Goal: Task Accomplishment & Management: Complete application form

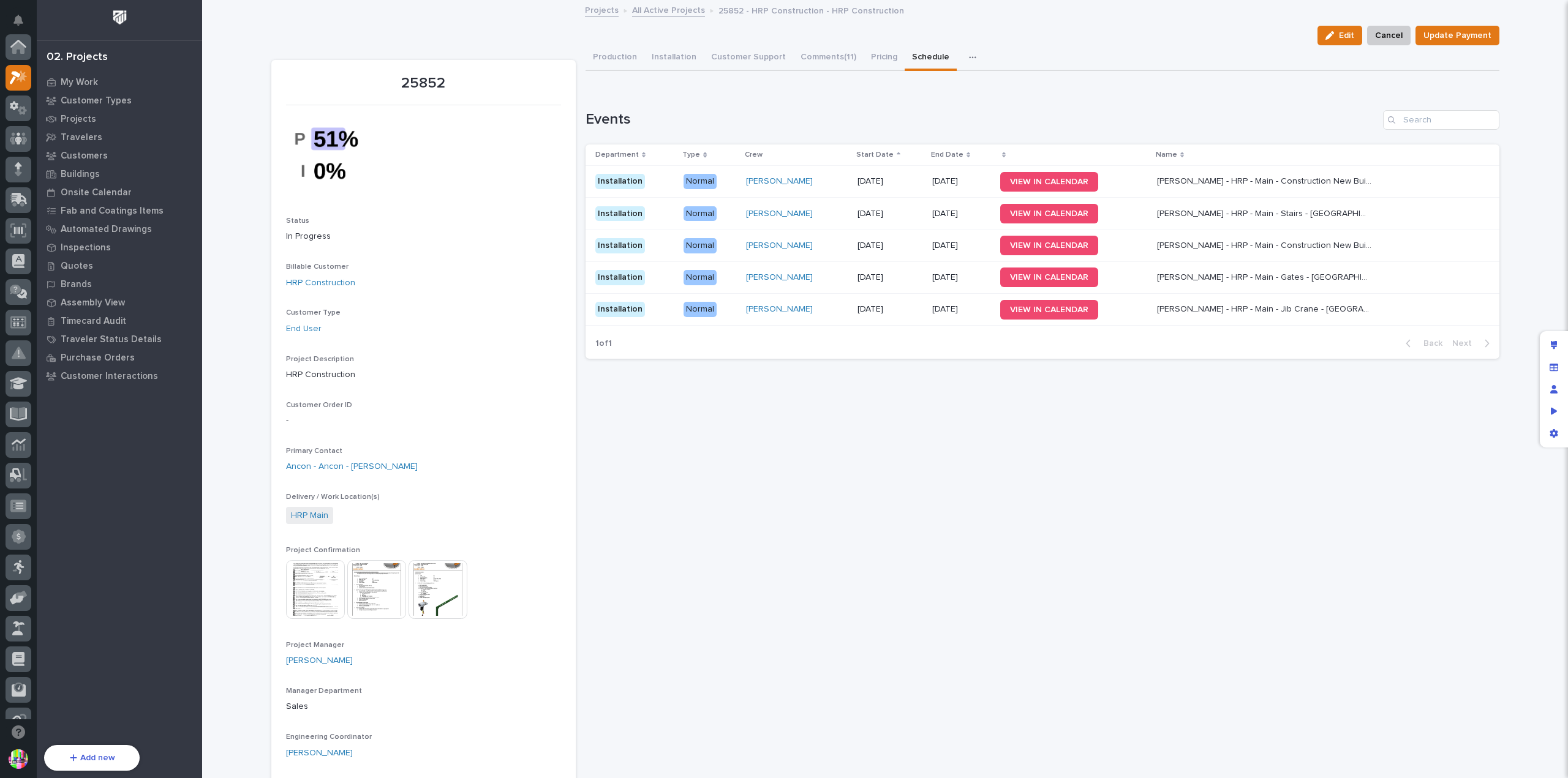
scroll to position [31, 0]
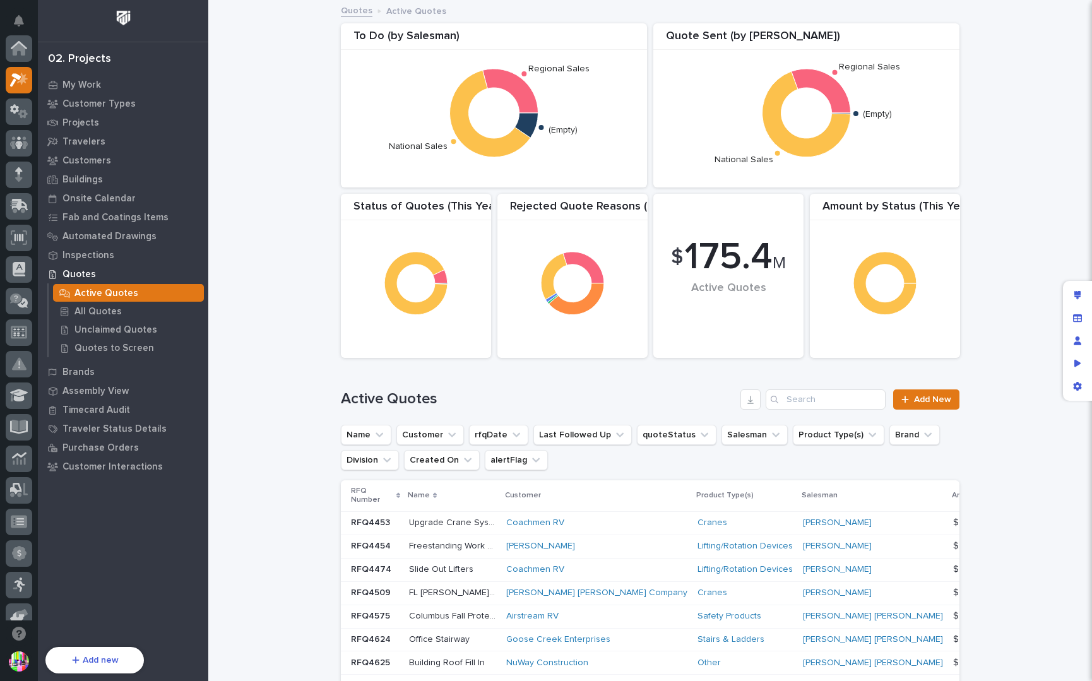
scroll to position [32, 0]
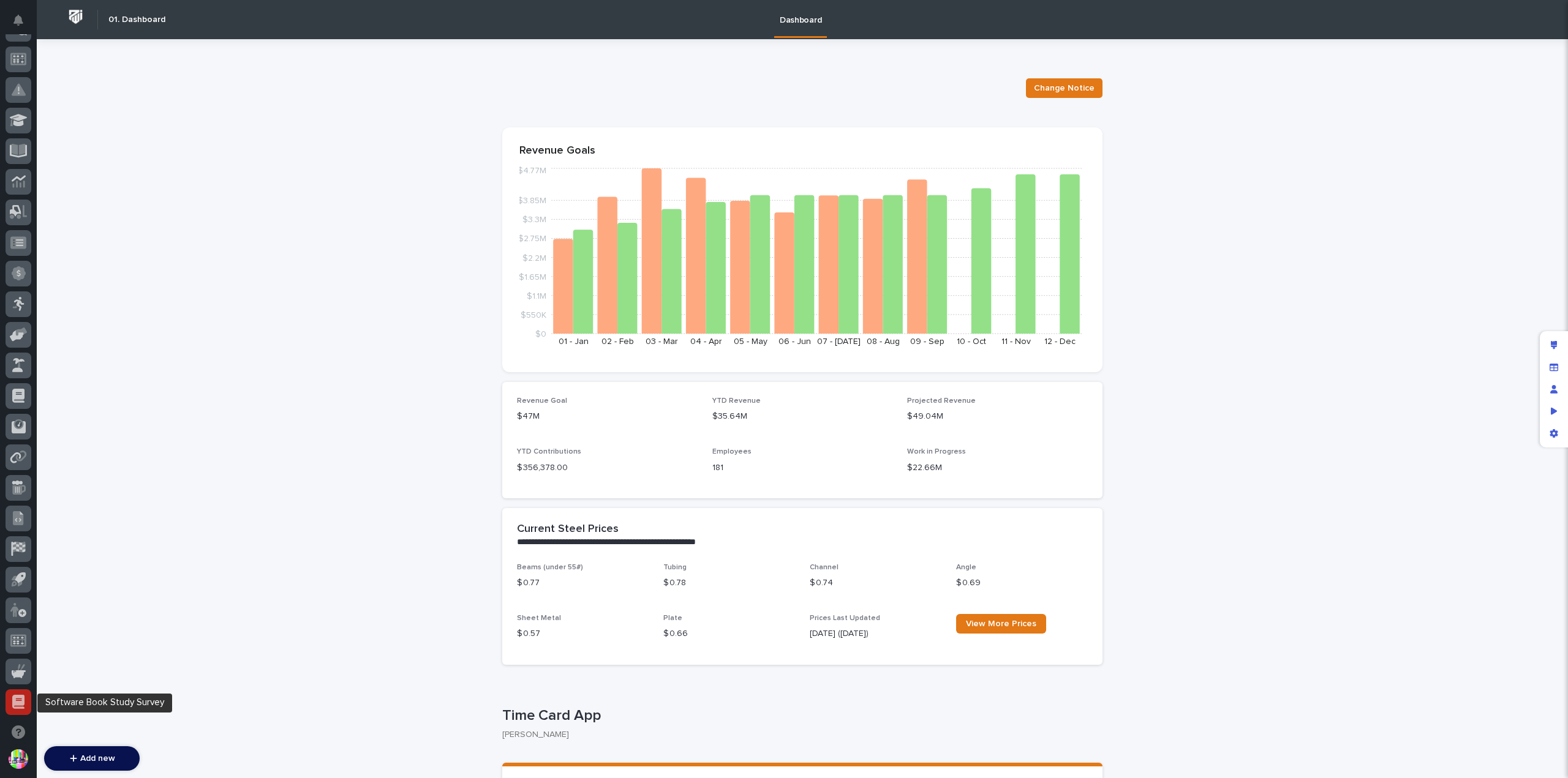
click at [16, 704] on icon at bounding box center [18, 701] width 13 height 15
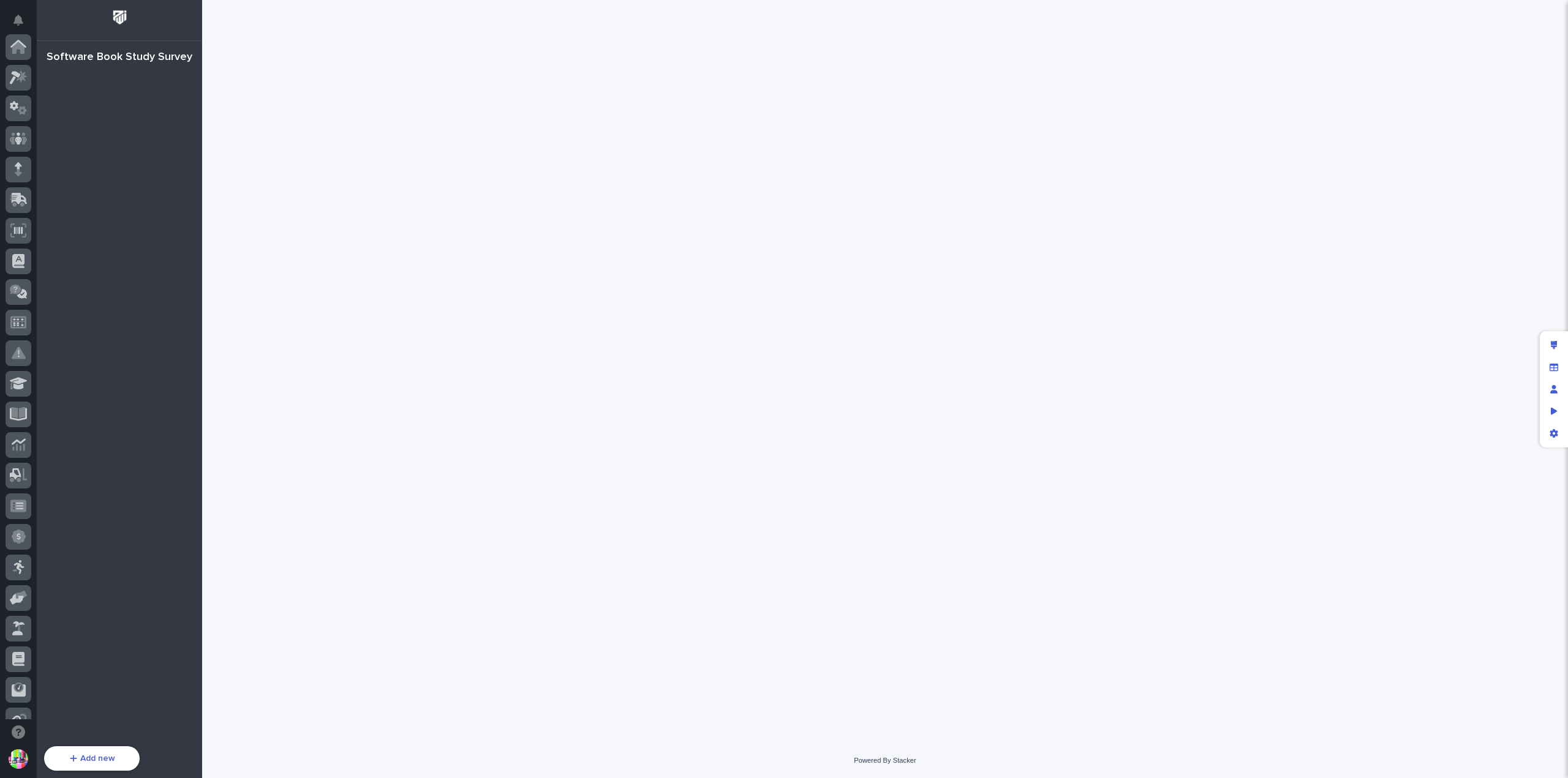
scroll to position [263, 0]
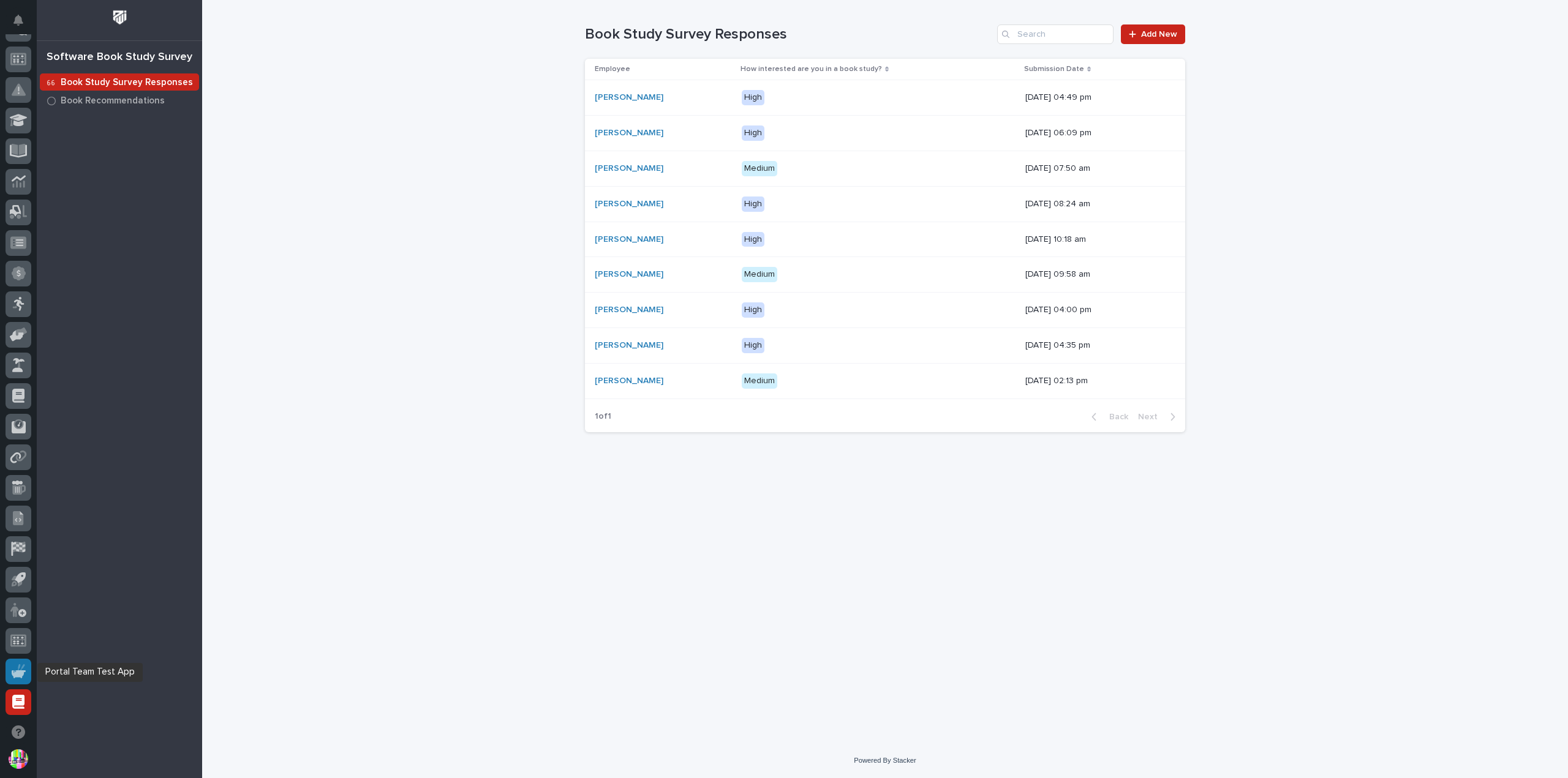
click at [22, 668] on icon at bounding box center [18, 671] width 15 height 15
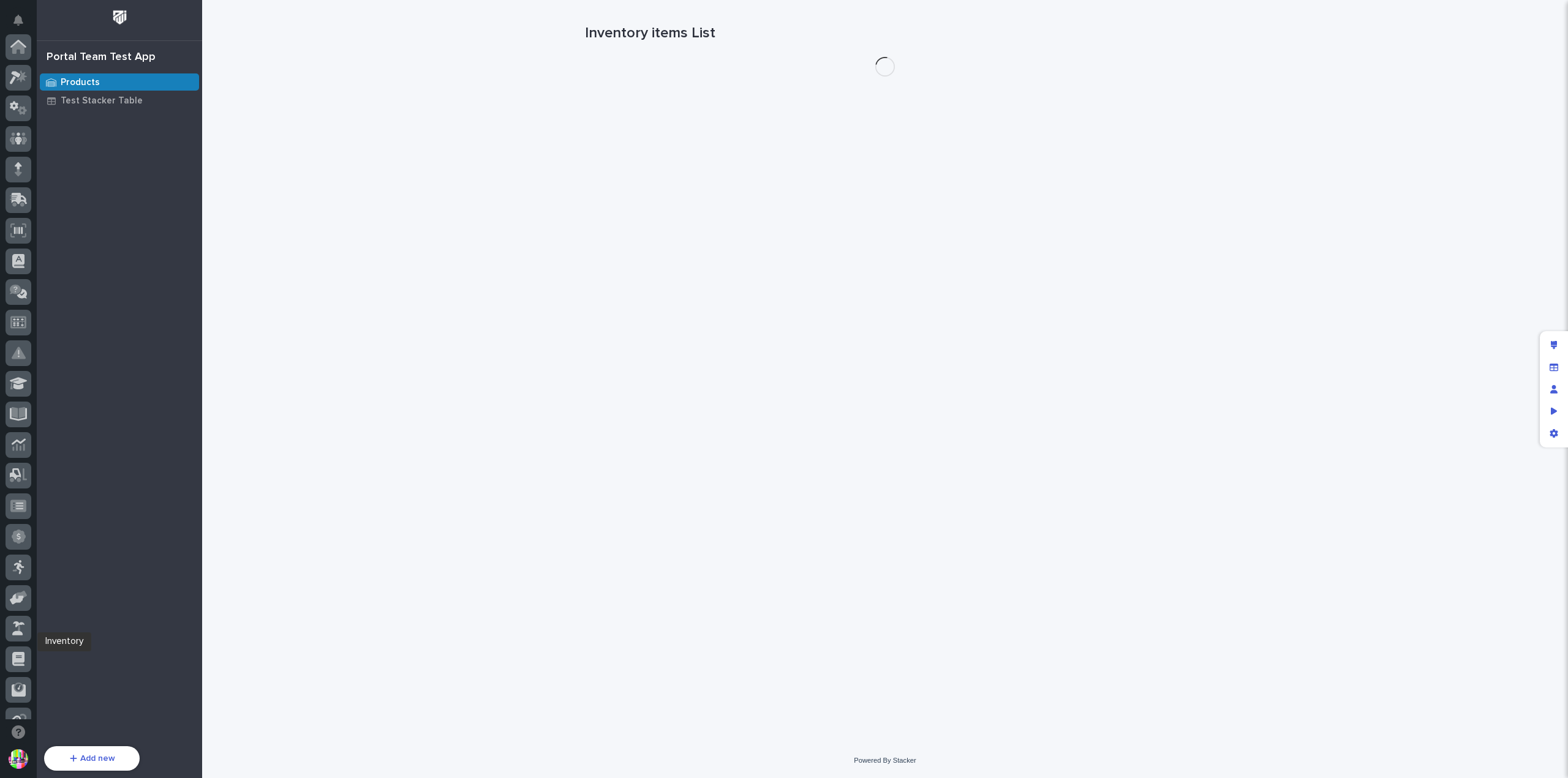
scroll to position [263, 0]
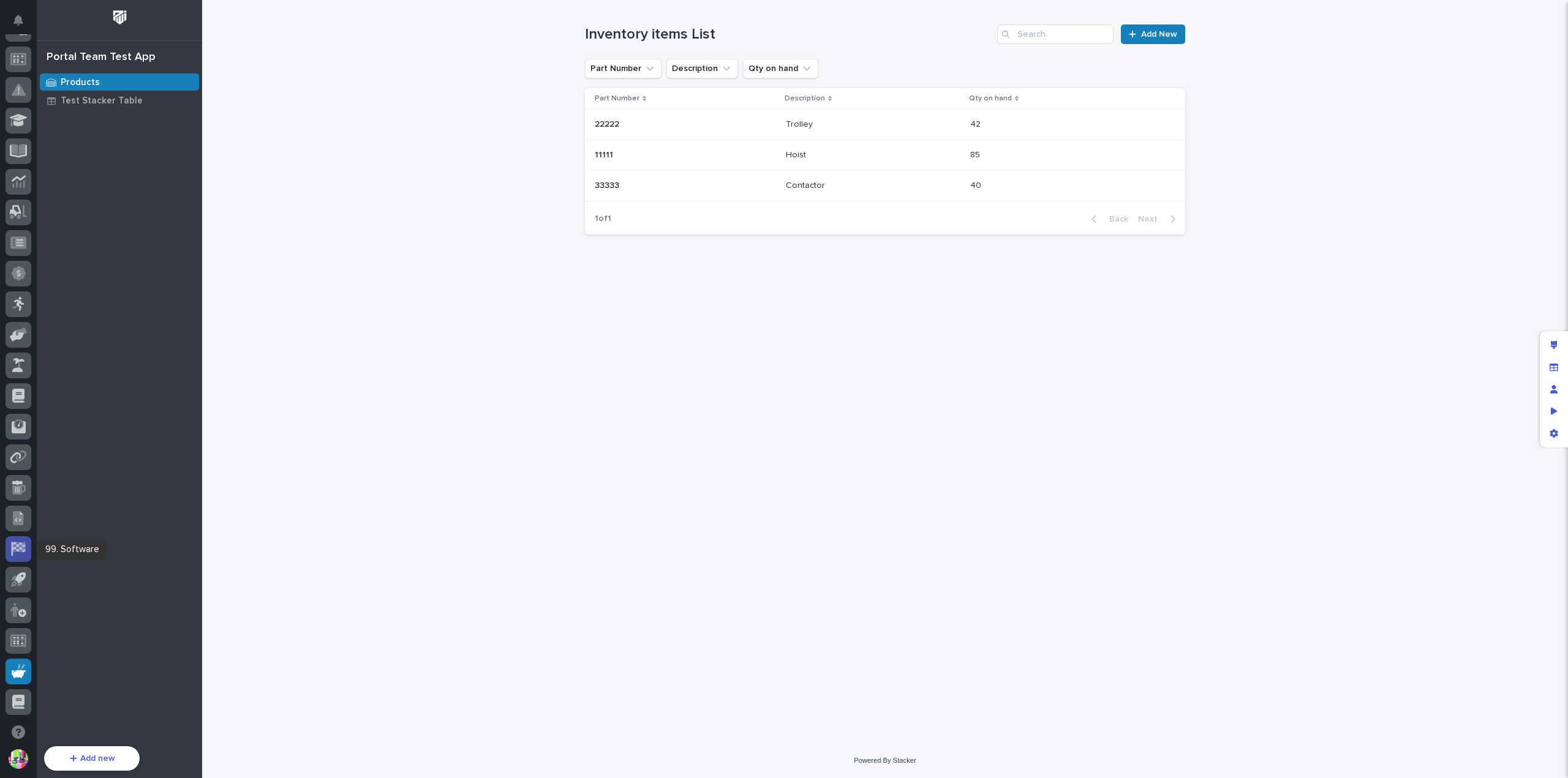
click at [25, 548] on icon at bounding box center [18, 547] width 13 height 11
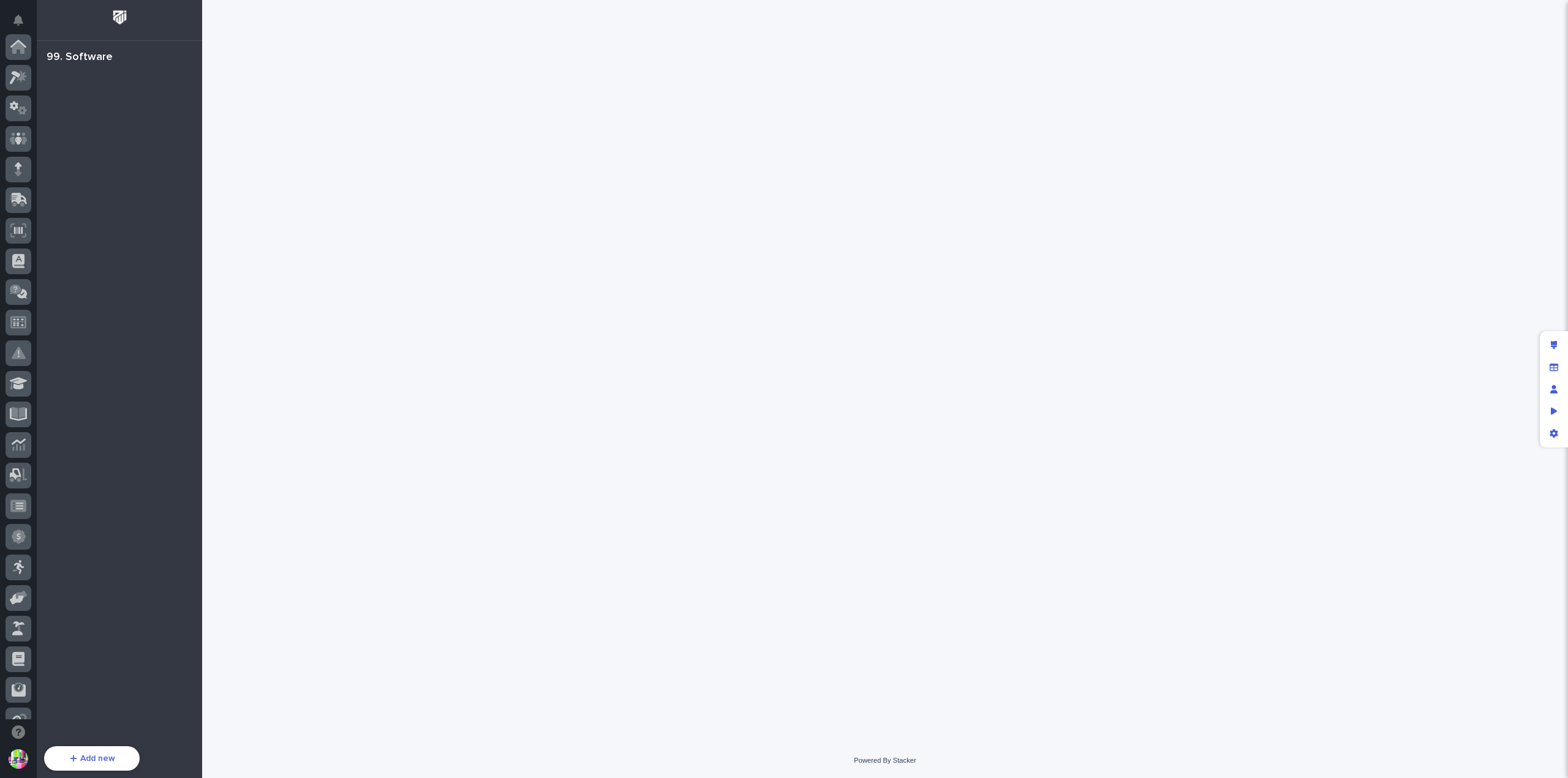
scroll to position [263, 0]
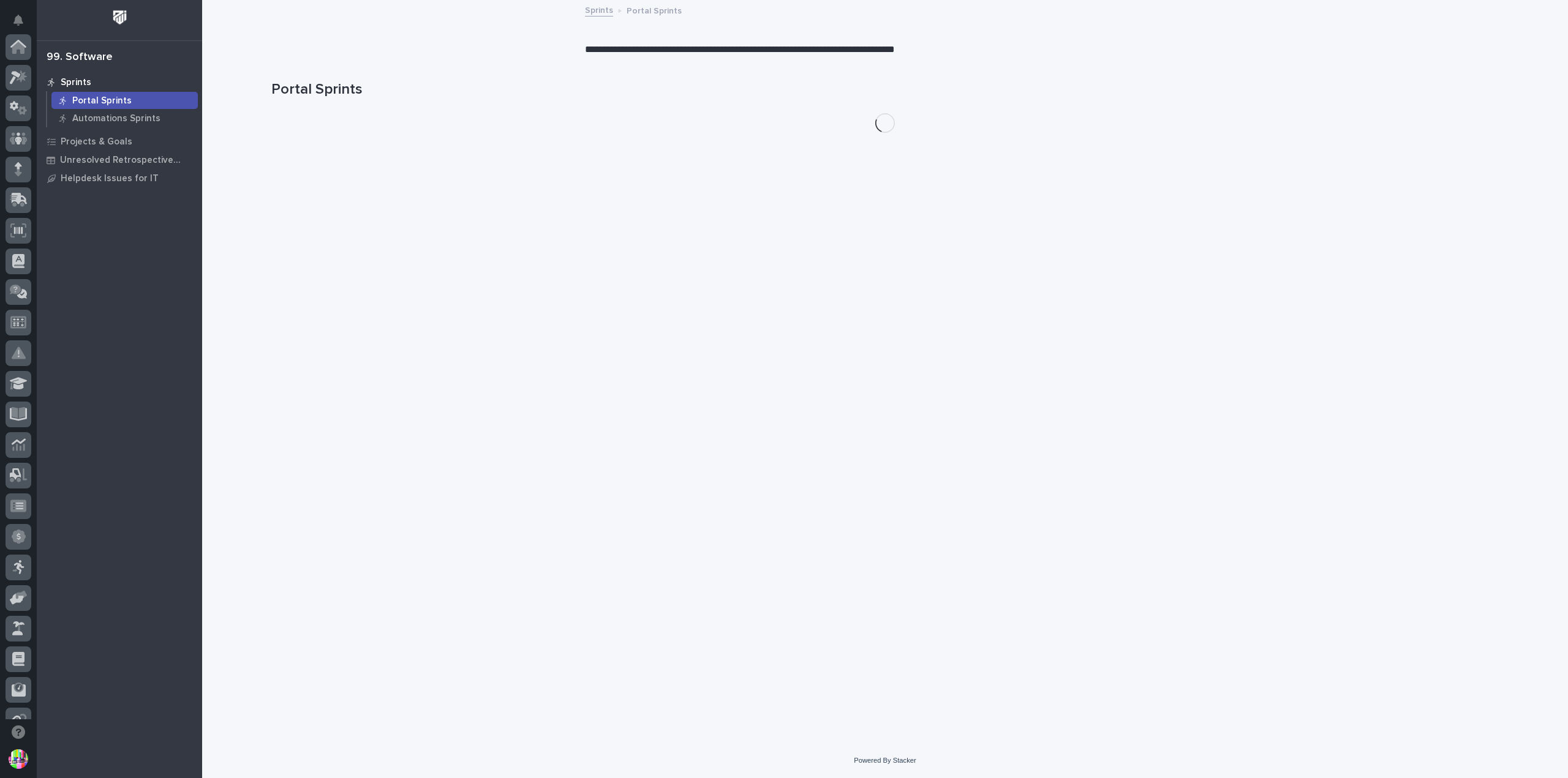
scroll to position [263, 0]
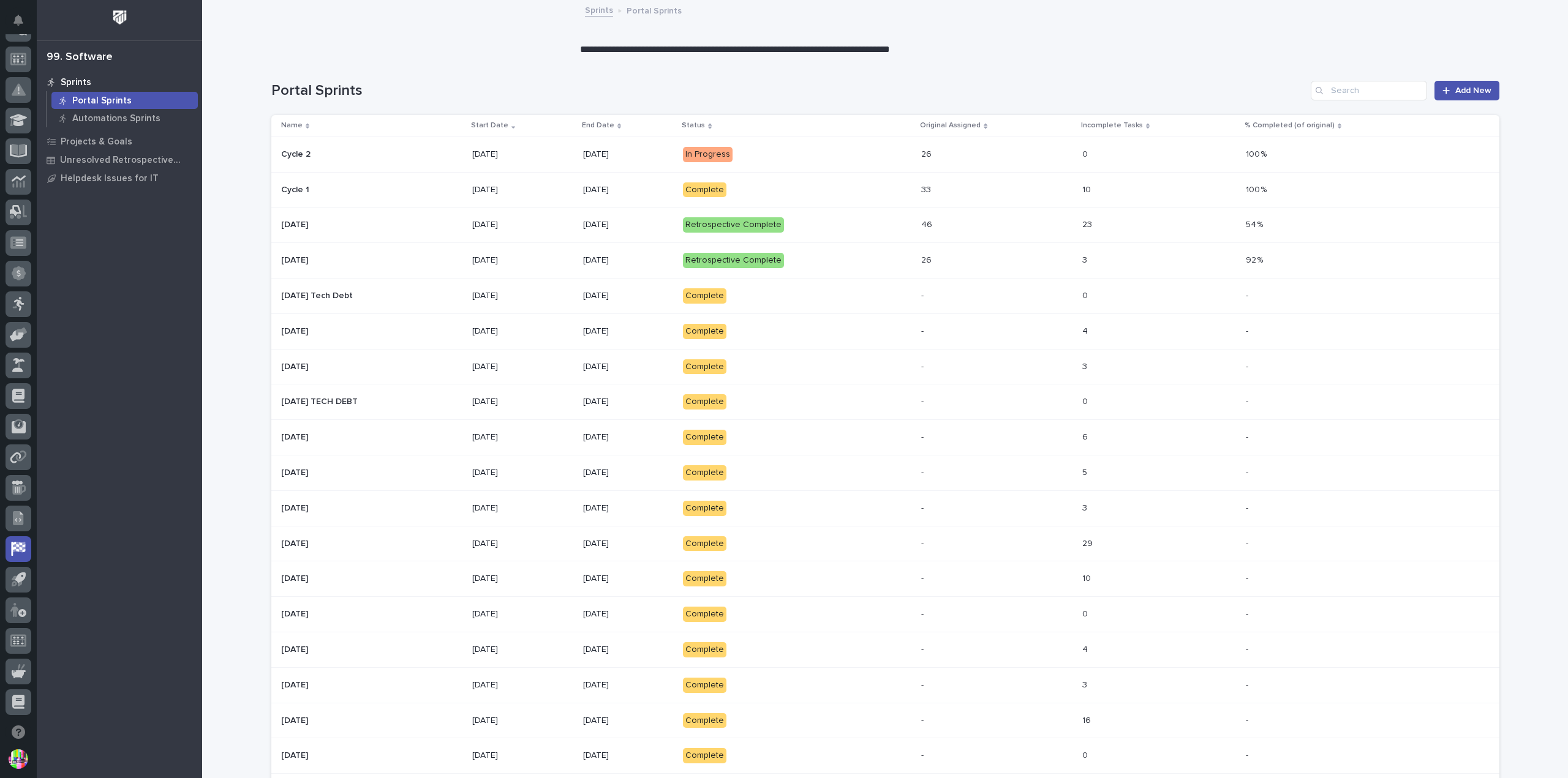
click at [874, 150] on p "In Progress" at bounding box center [790, 154] width 214 height 16
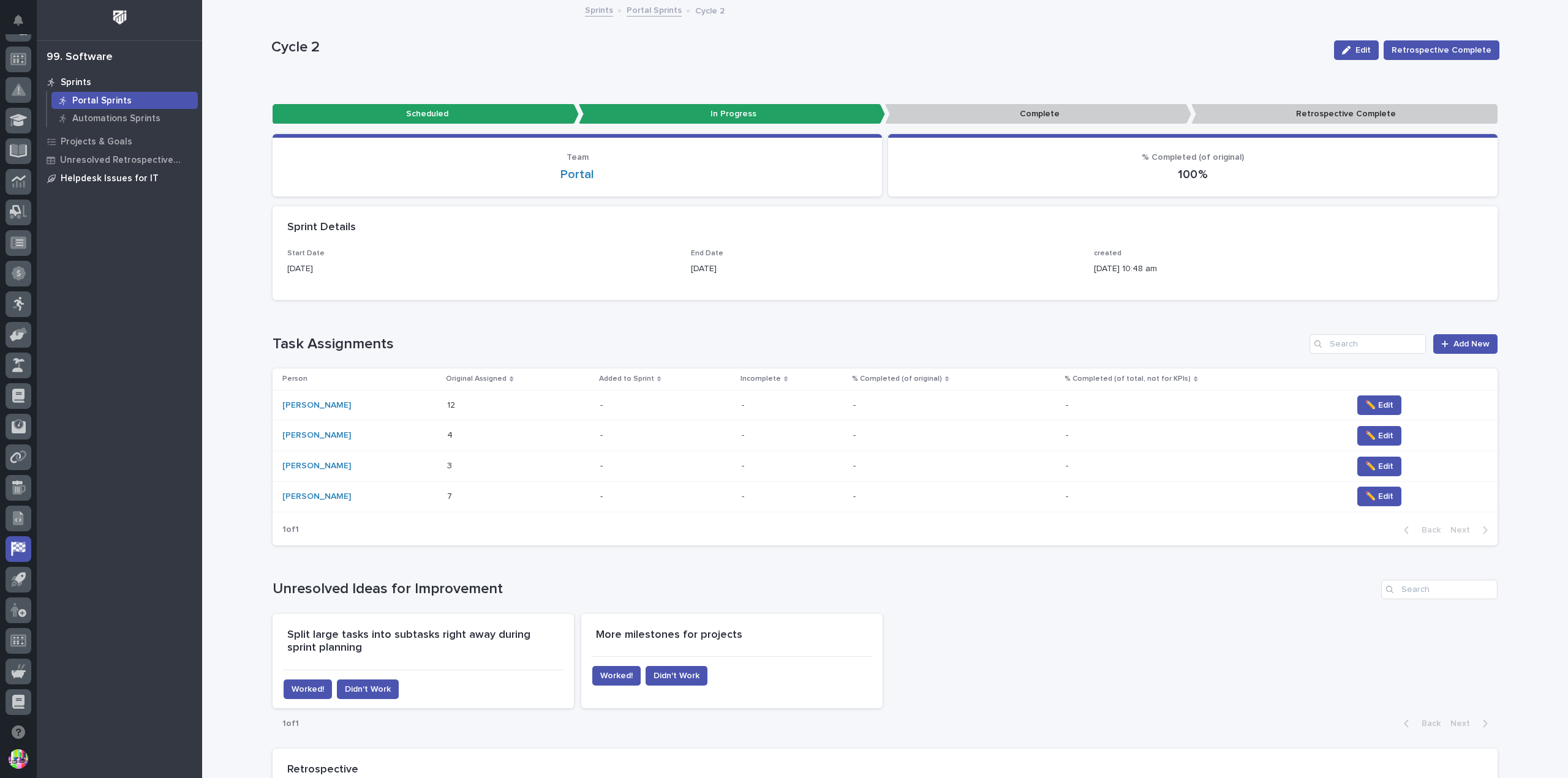
click at [129, 175] on p "Helpdesk Issues for IT" at bounding box center [109, 178] width 98 height 11
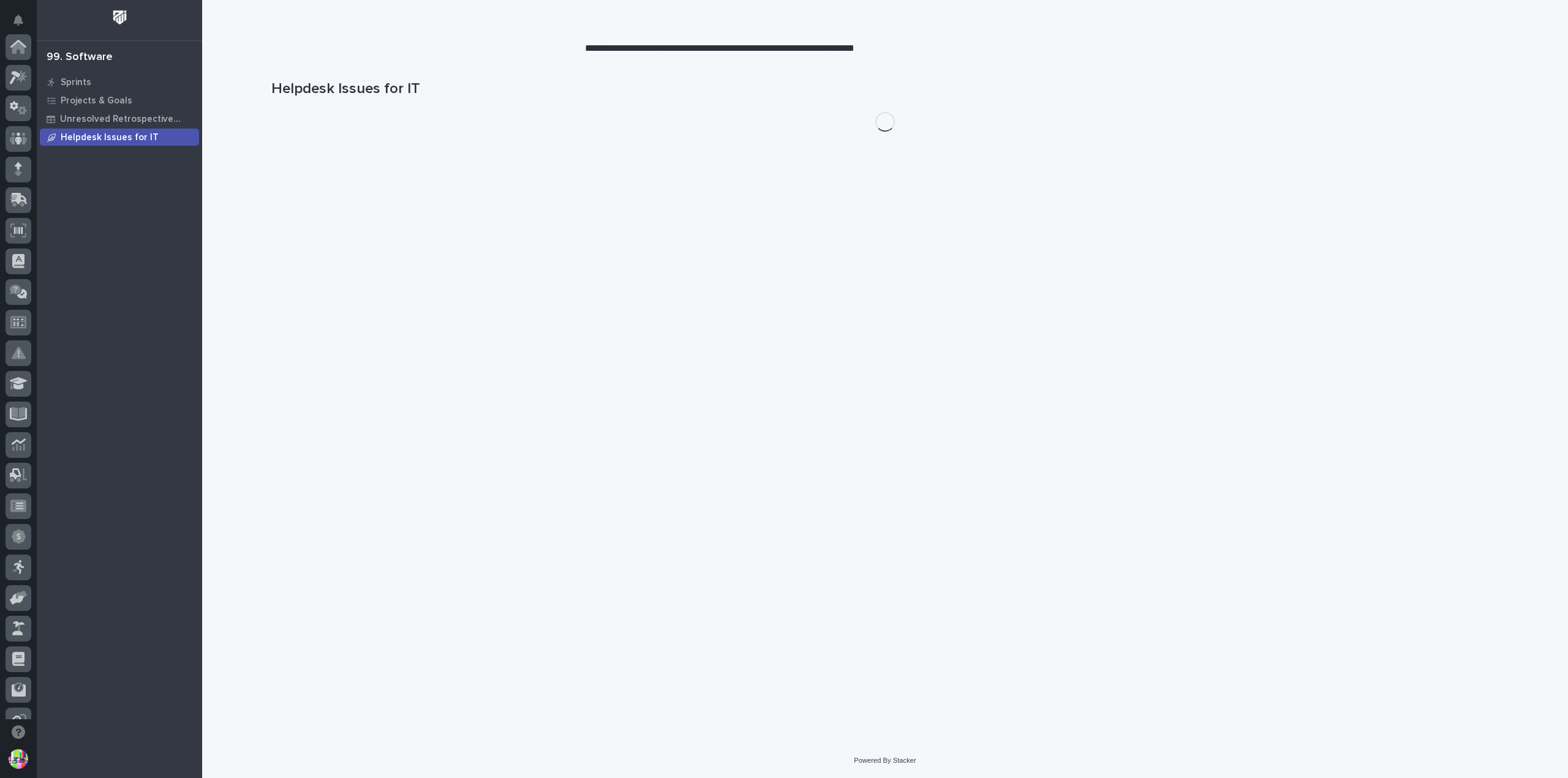
scroll to position [263, 0]
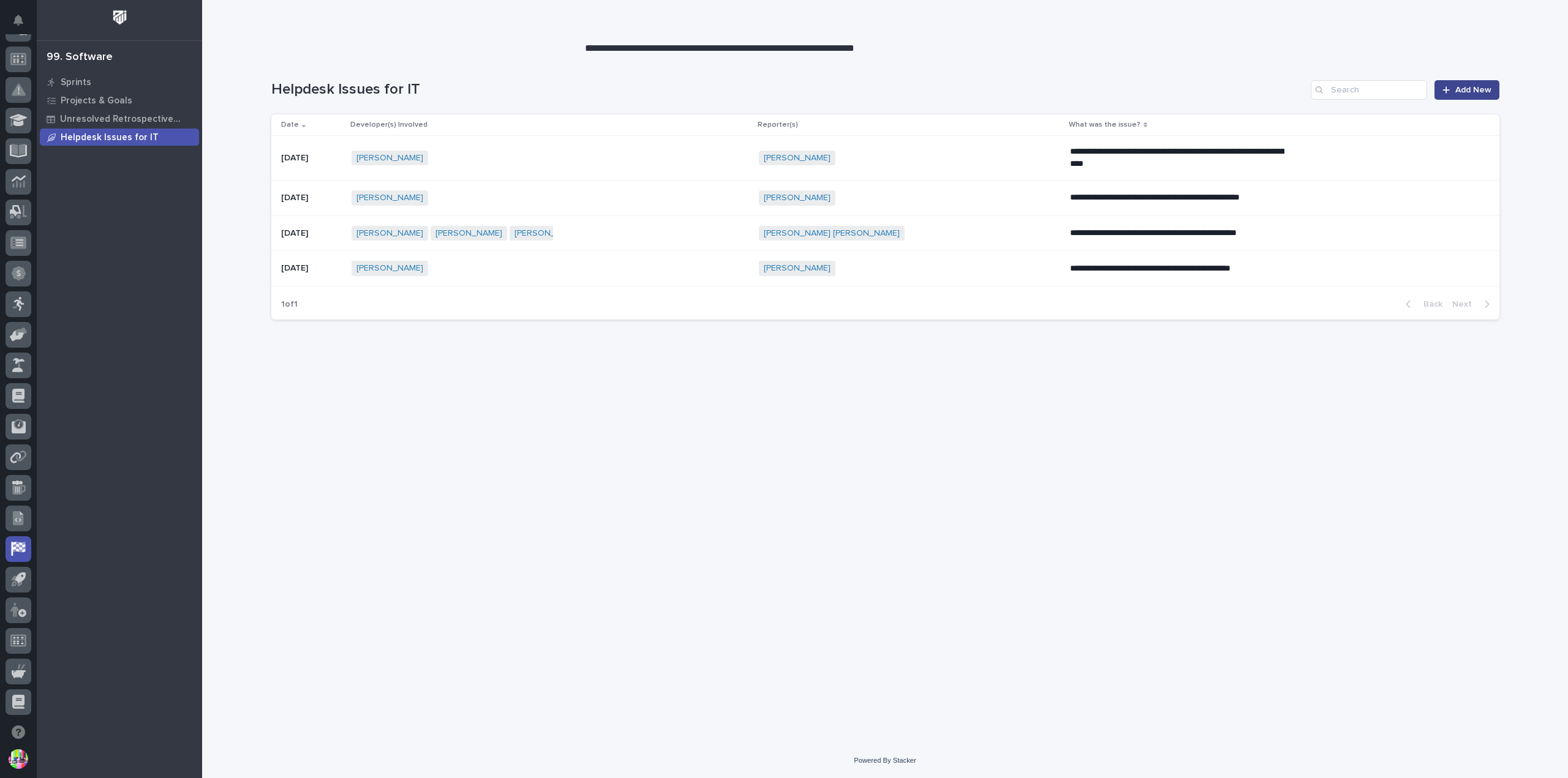
click at [1484, 90] on span "Add New" at bounding box center [1473, 89] width 36 height 9
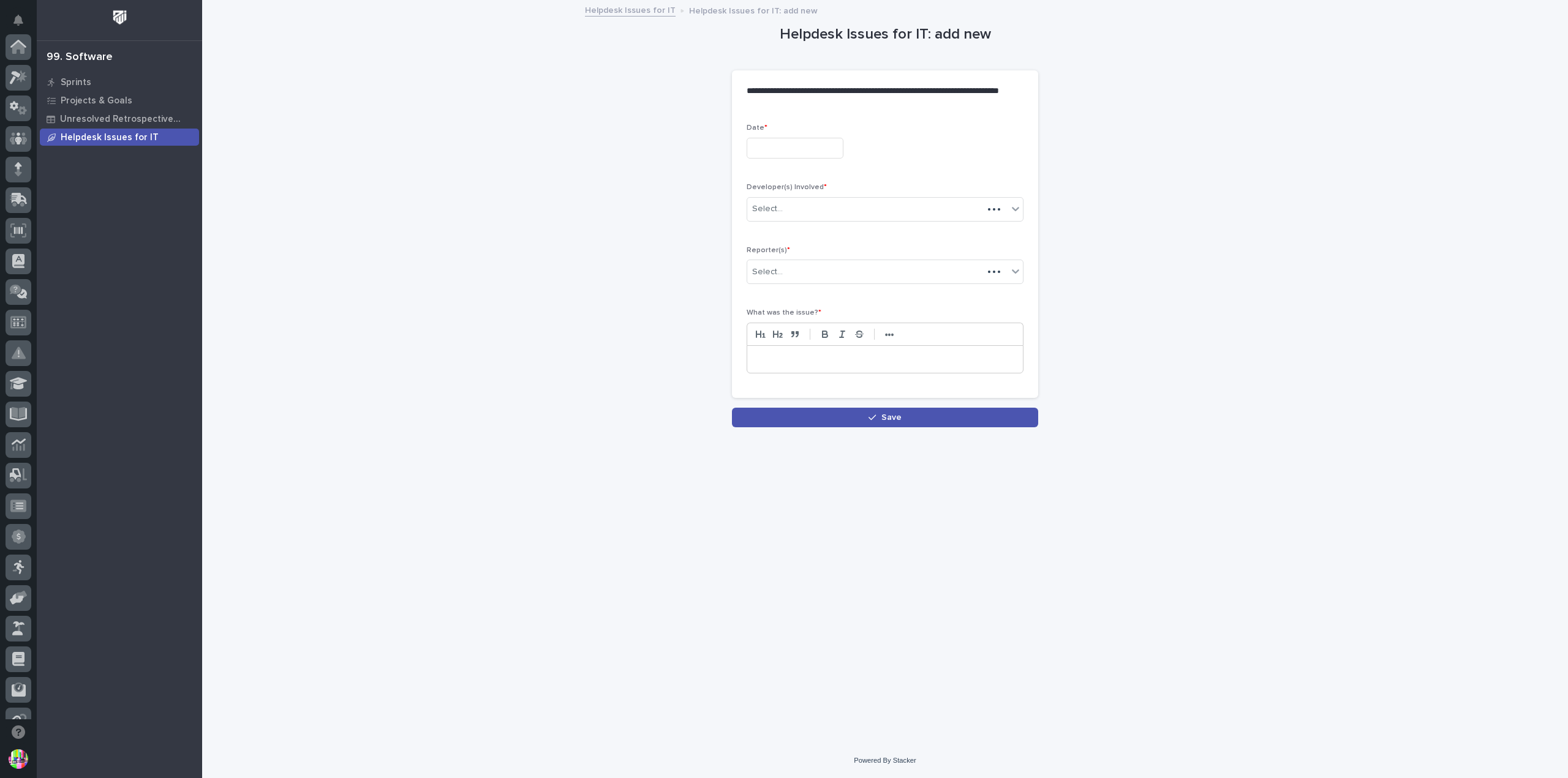
scroll to position [263, 0]
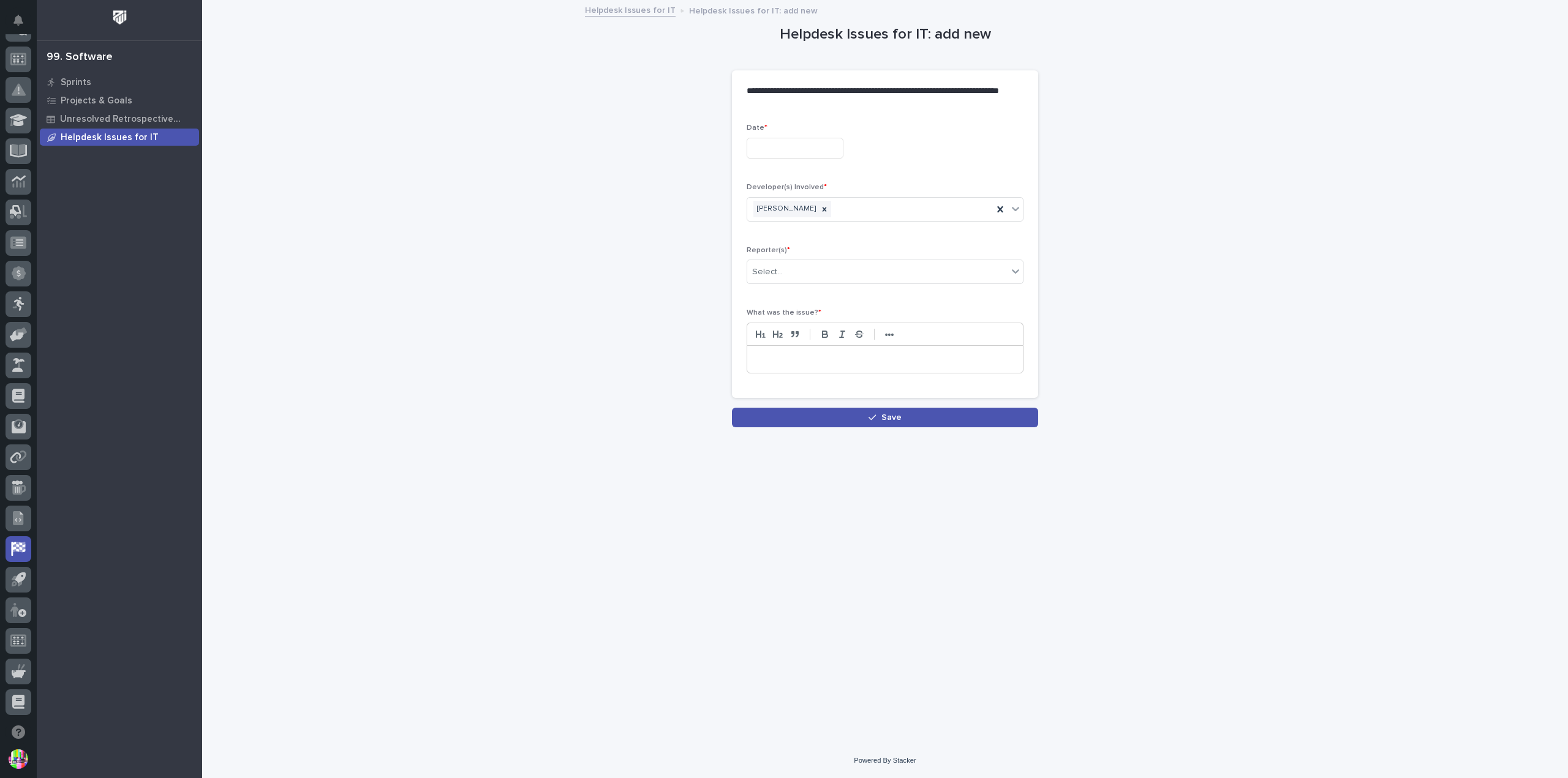
click at [815, 151] on input "text" at bounding box center [795, 148] width 97 height 21
click at [793, 269] on div "15" at bounding box center [791, 272] width 16 height 16
type input "**********"
click at [827, 274] on div "Select..." at bounding box center [877, 272] width 260 height 20
type input "****"
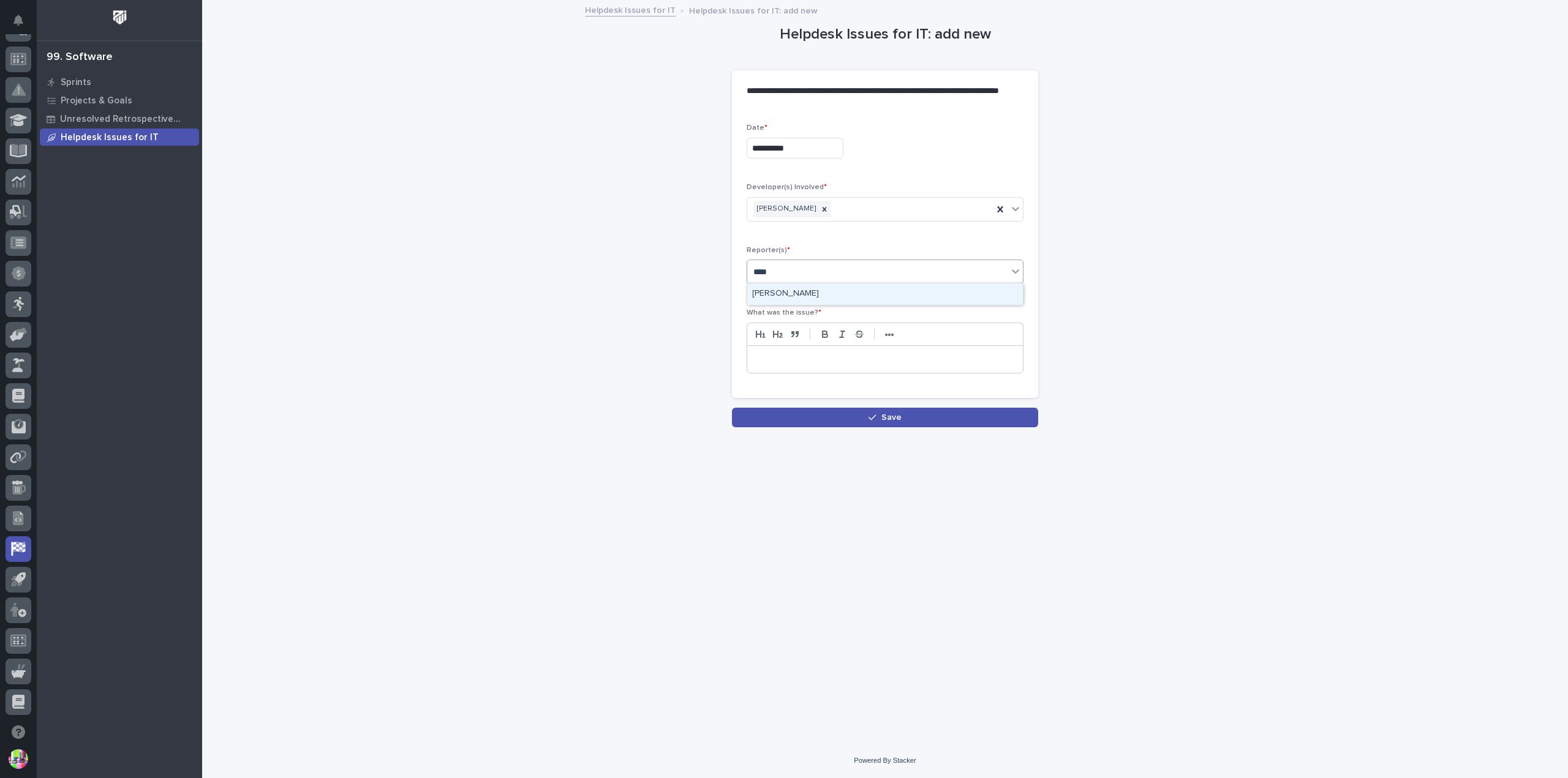
click at [823, 294] on div "Lisa Reyes" at bounding box center [885, 294] width 276 height 21
click at [835, 356] on p at bounding box center [885, 359] width 257 height 13
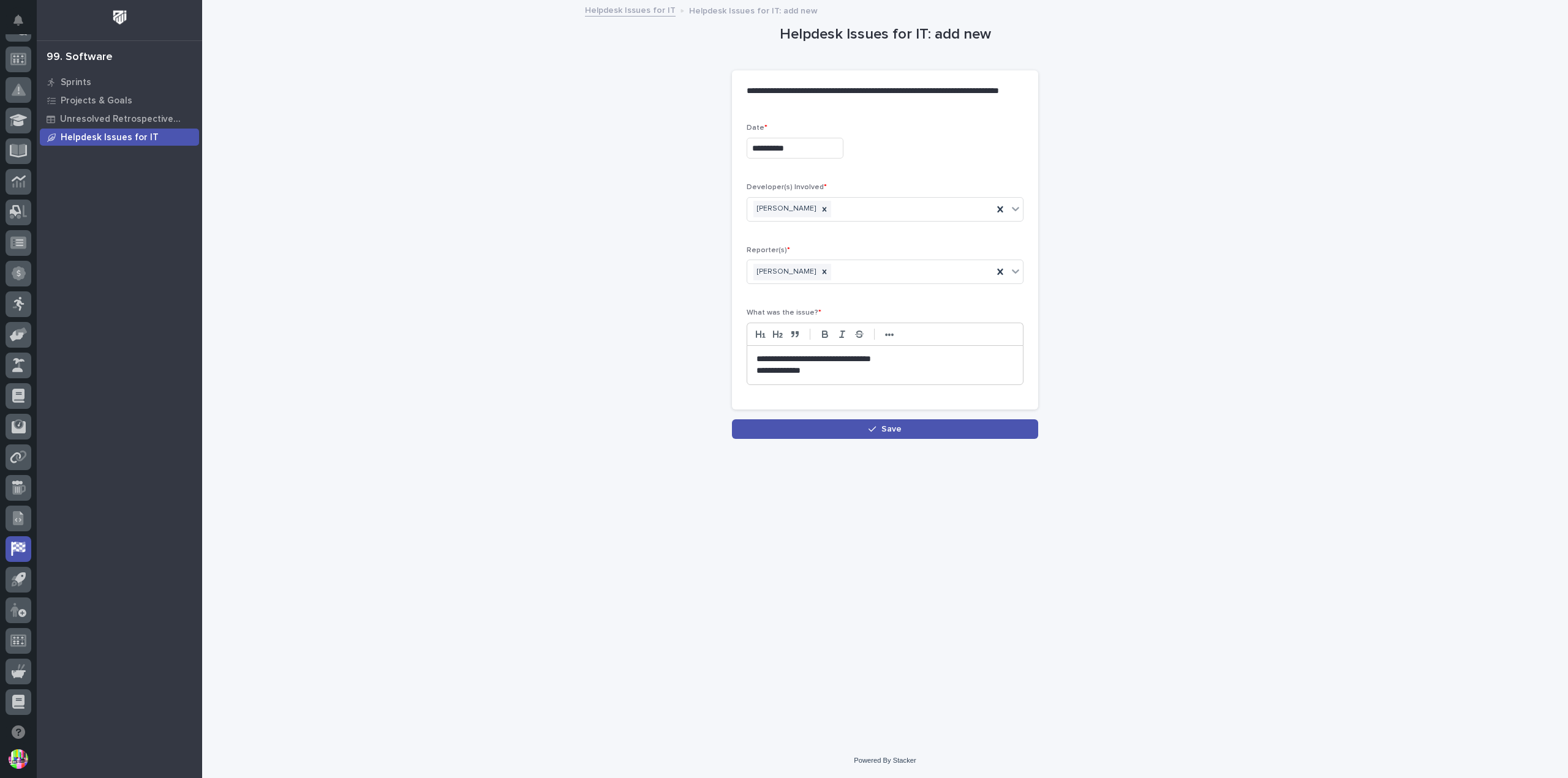
click at [648, 11] on link "Helpdesk Issues for IT" at bounding box center [630, 10] width 90 height 15
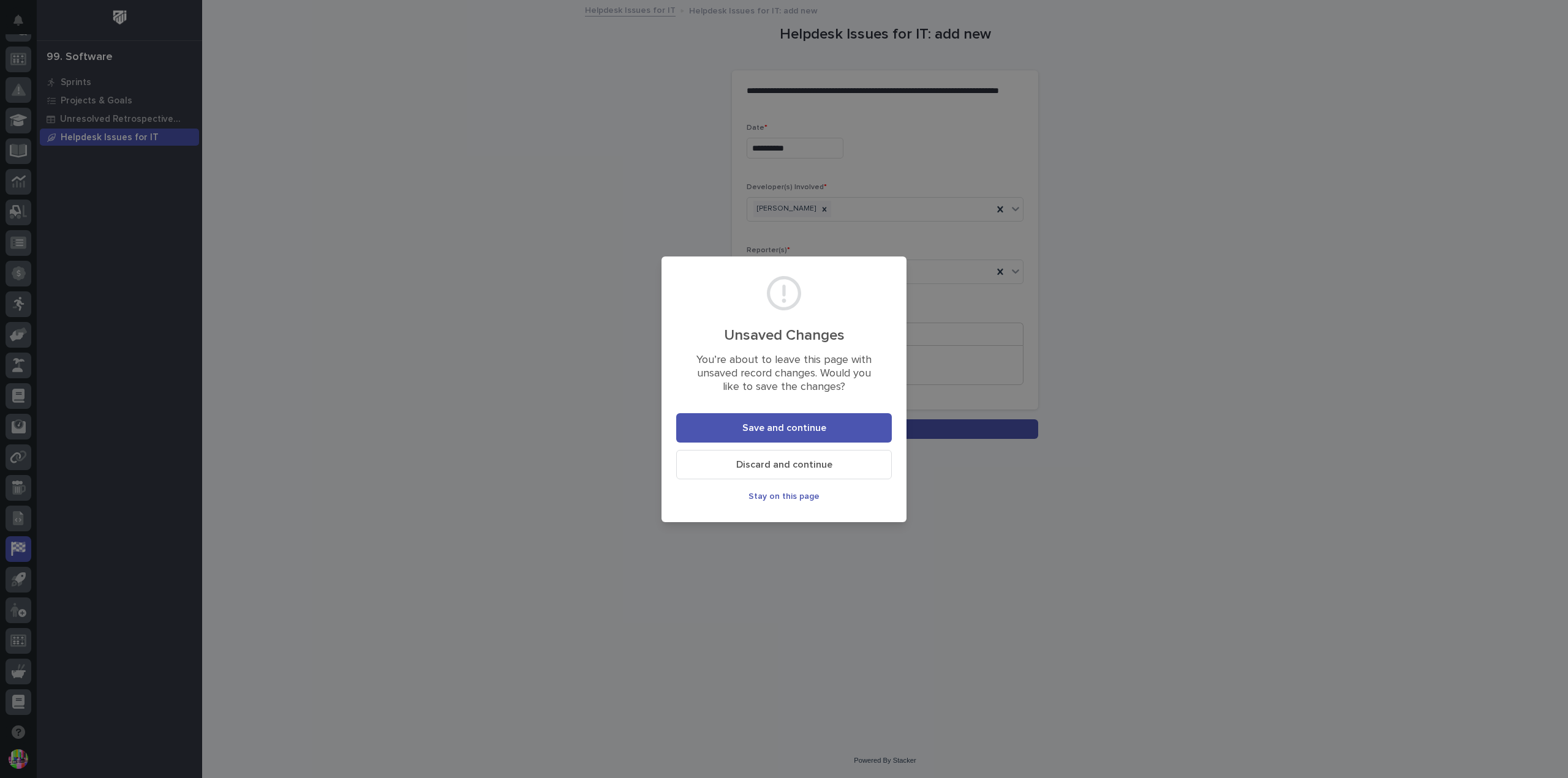
click at [804, 456] on button "Discard and continue" at bounding box center [784, 465] width 215 height 29
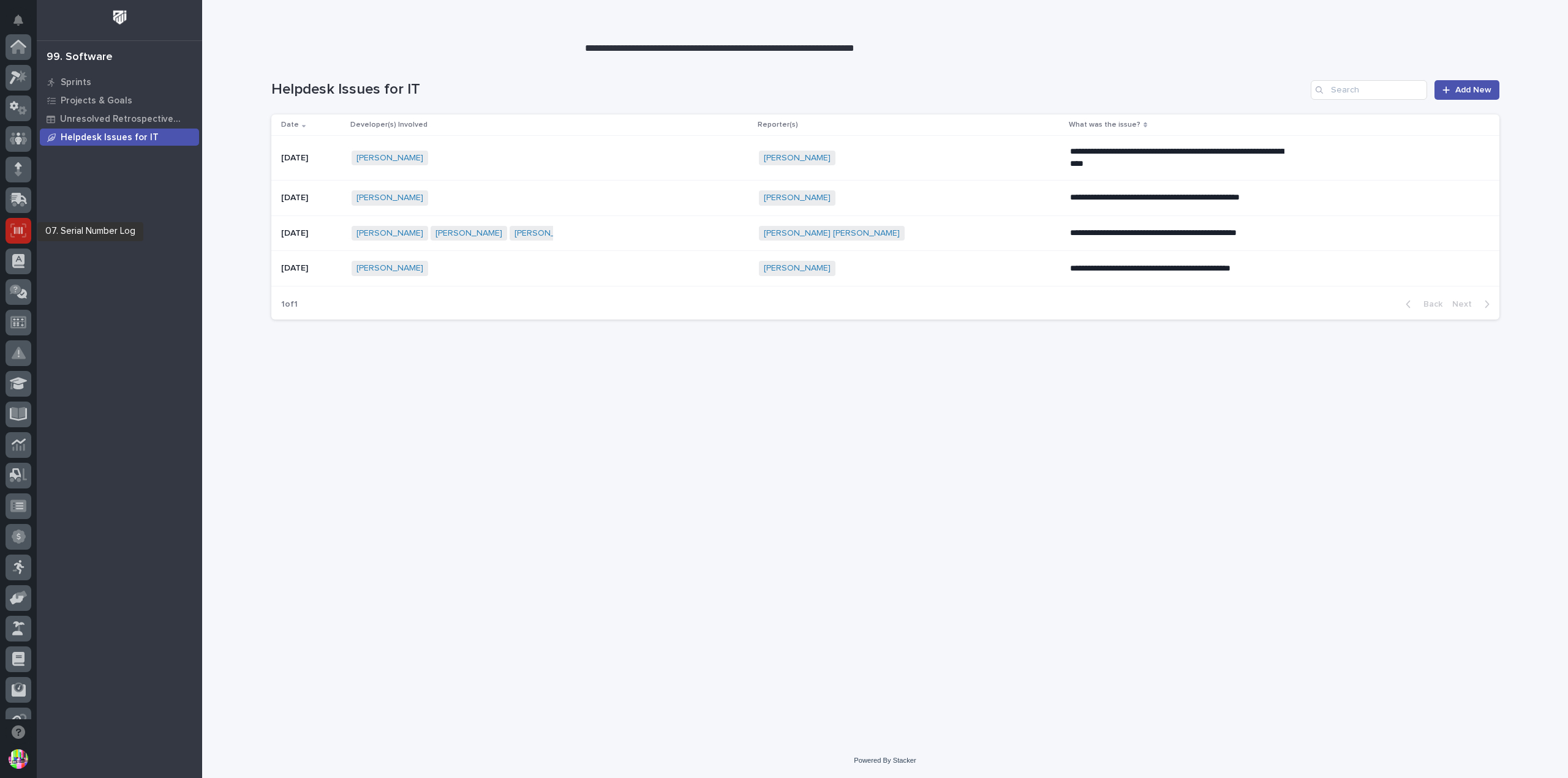
click at [24, 227] on icon at bounding box center [18, 230] width 16 height 15
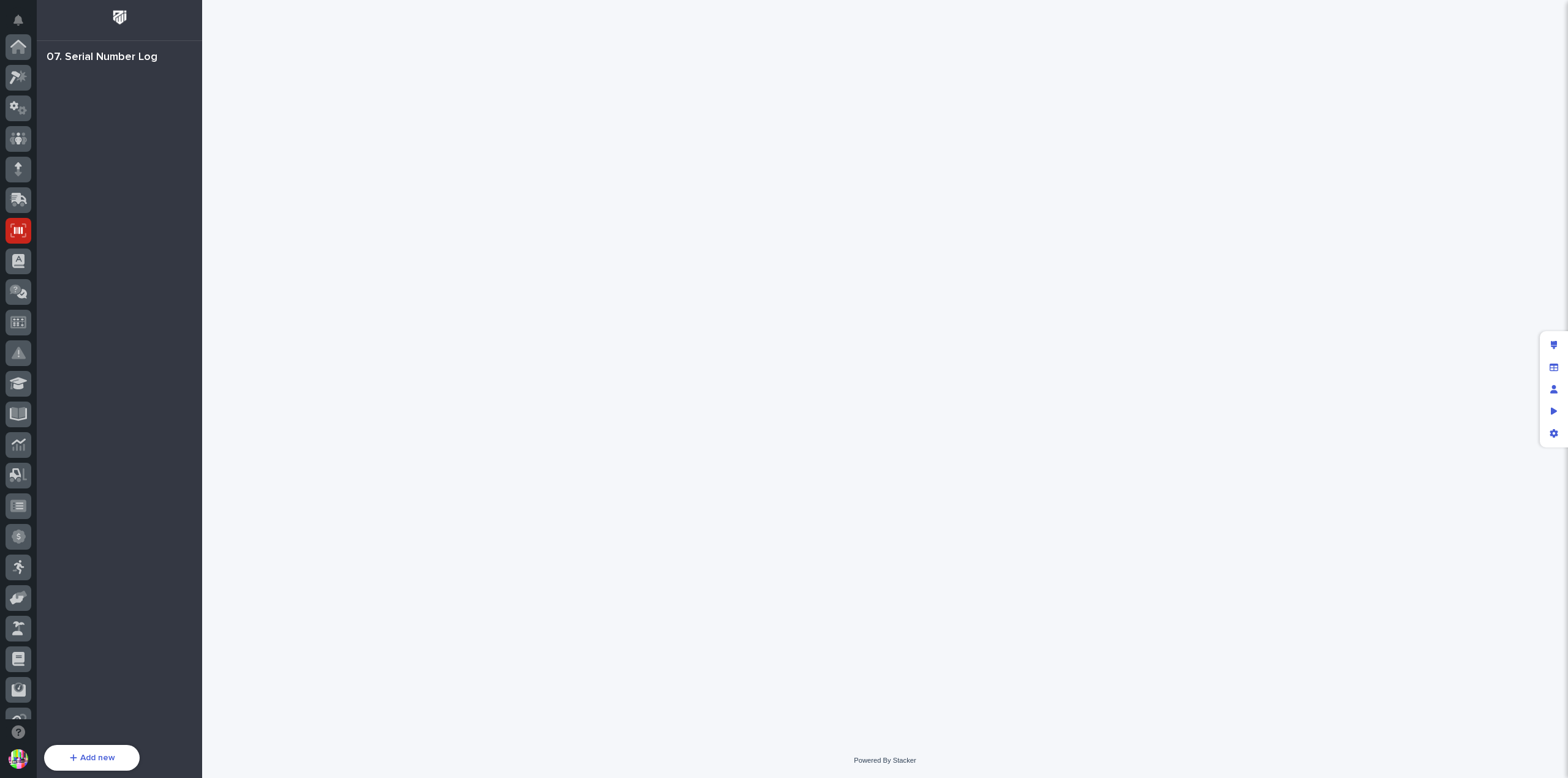
scroll to position [183, 0]
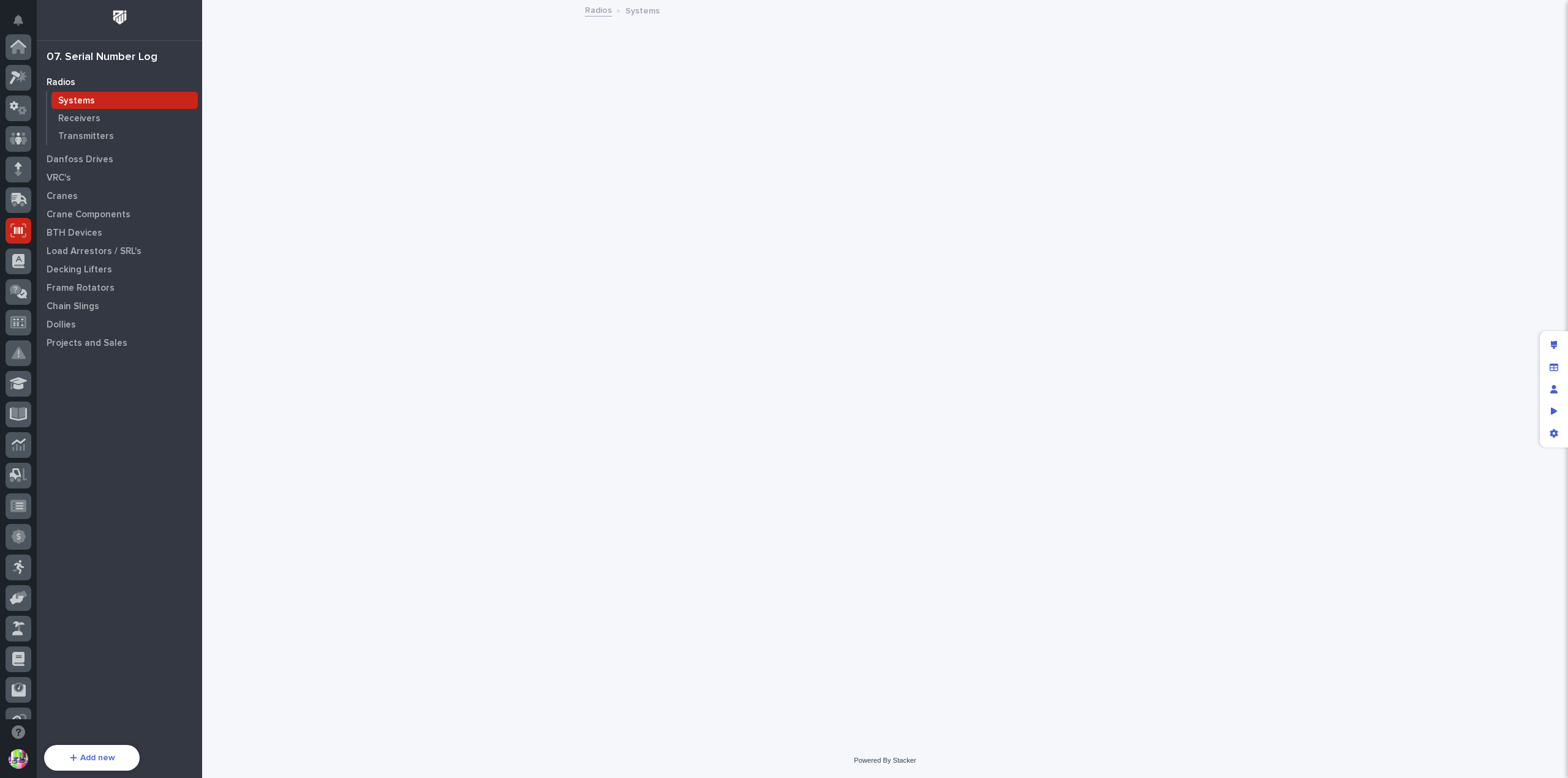
scroll to position [183, 0]
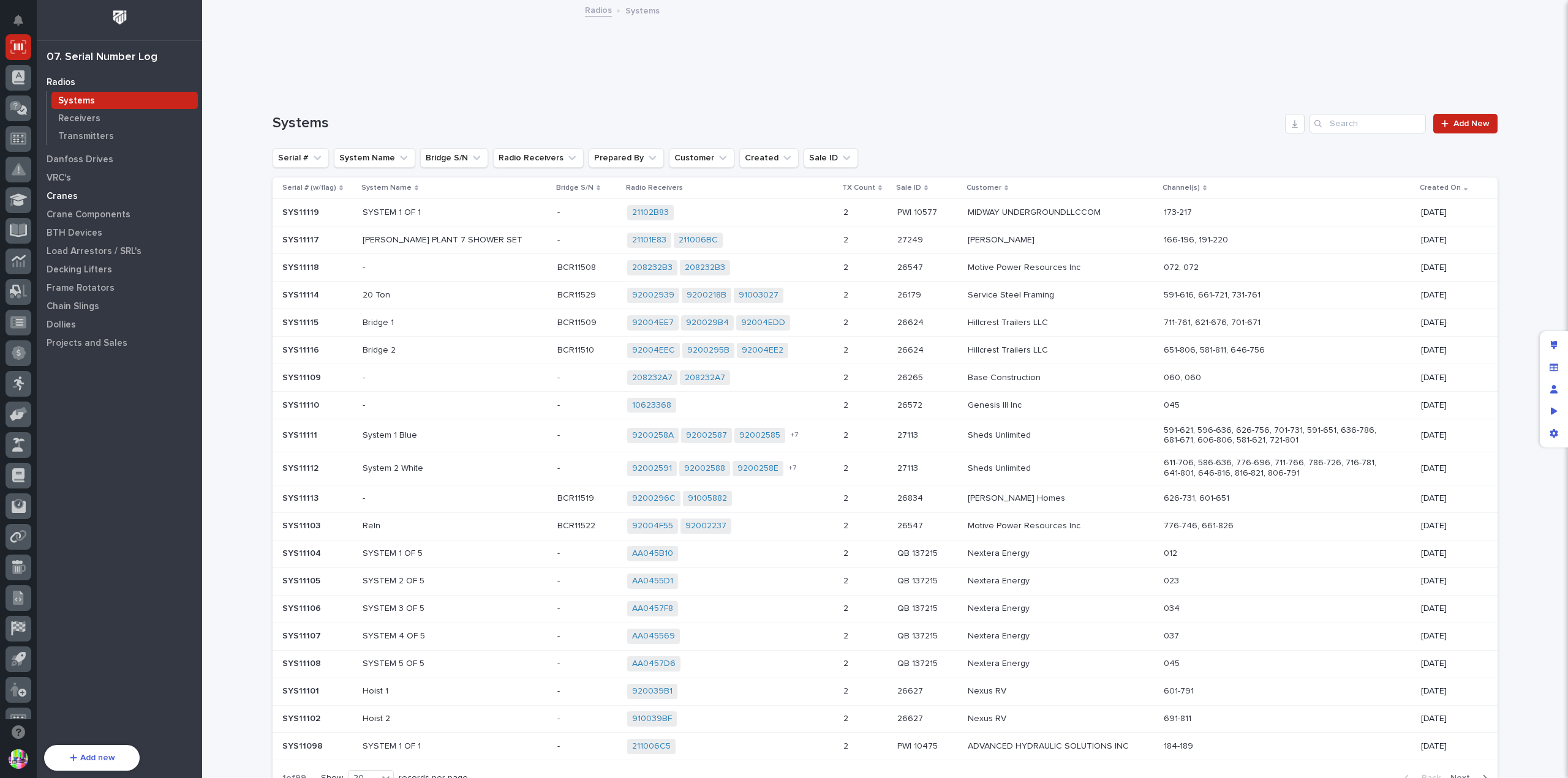
click at [65, 196] on p "Cranes" at bounding box center [62, 196] width 31 height 11
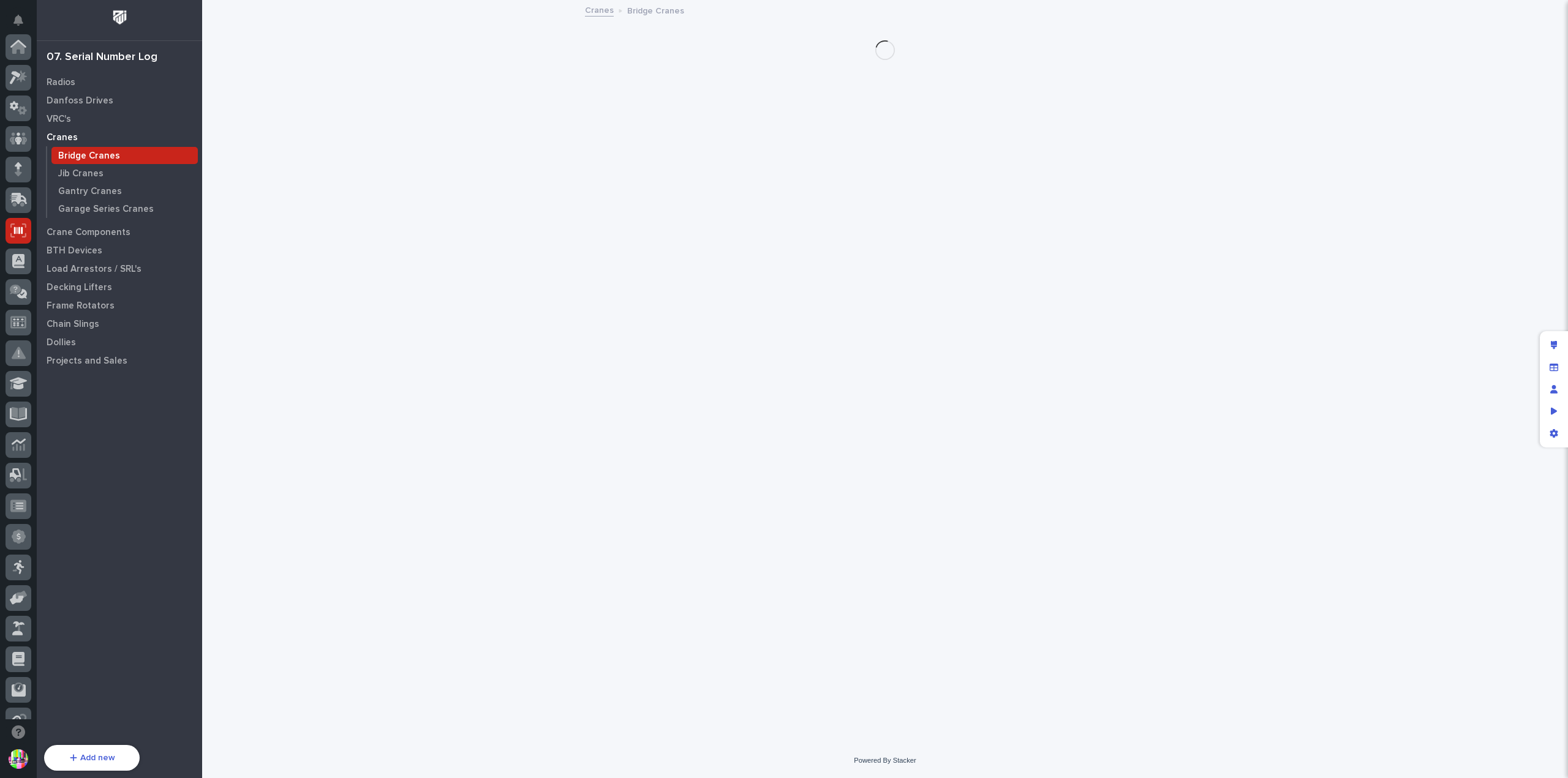
scroll to position [183, 0]
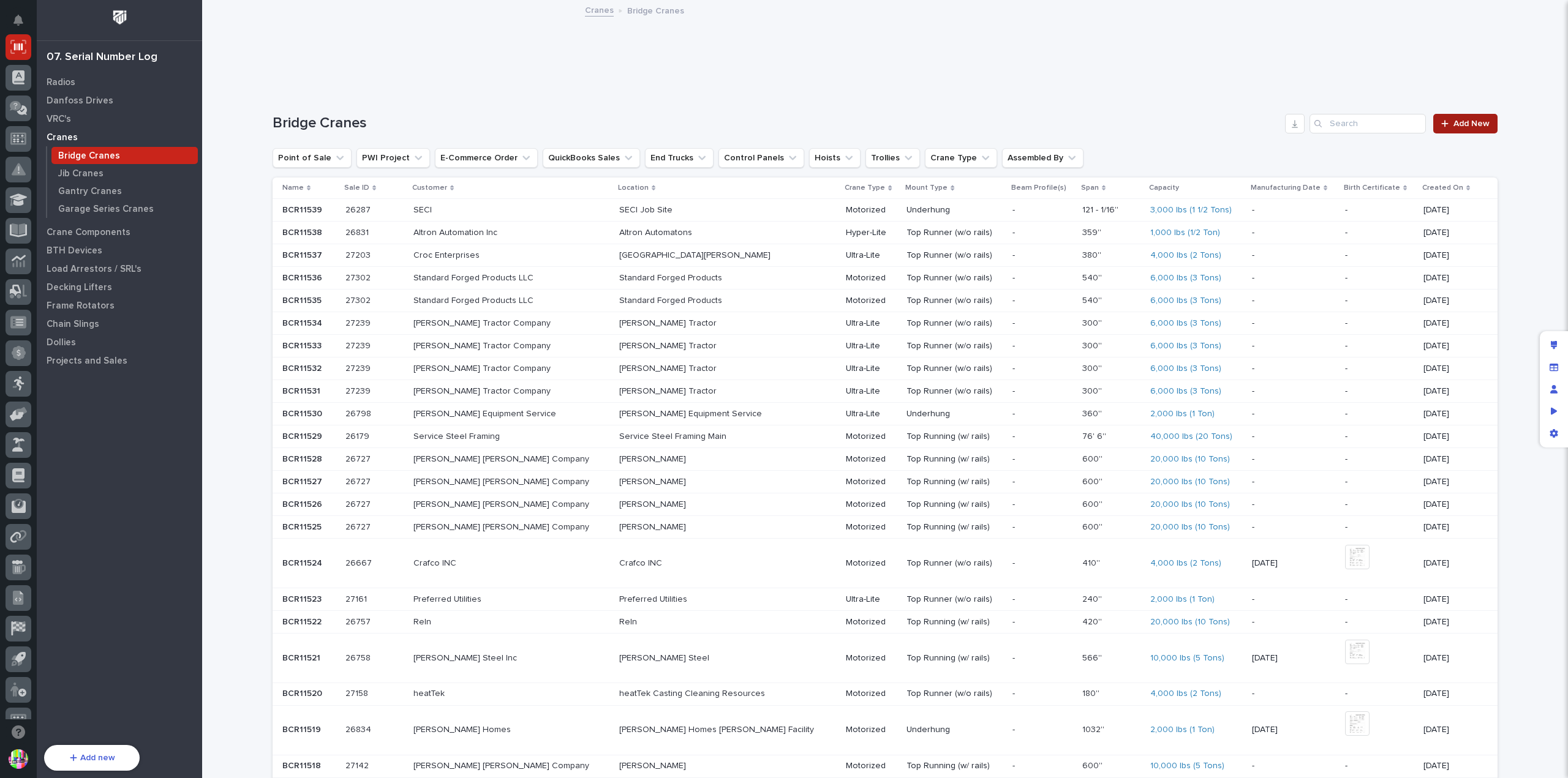
click at [1465, 120] on span "Add New" at bounding box center [1471, 123] width 36 height 9
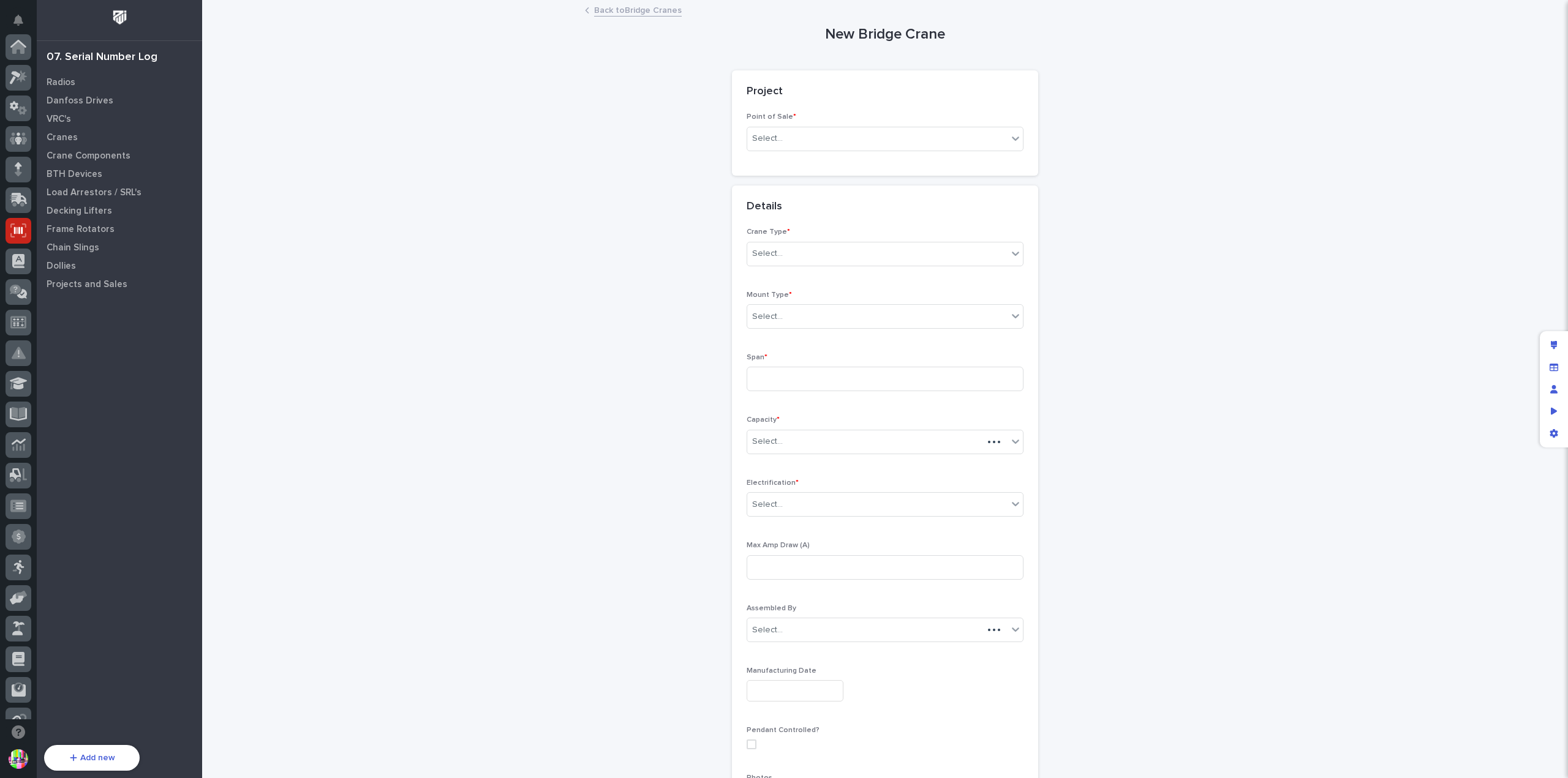
scroll to position [183, 0]
click at [632, 13] on link "Back to Bridge Cranes" at bounding box center [637, 10] width 87 height 15
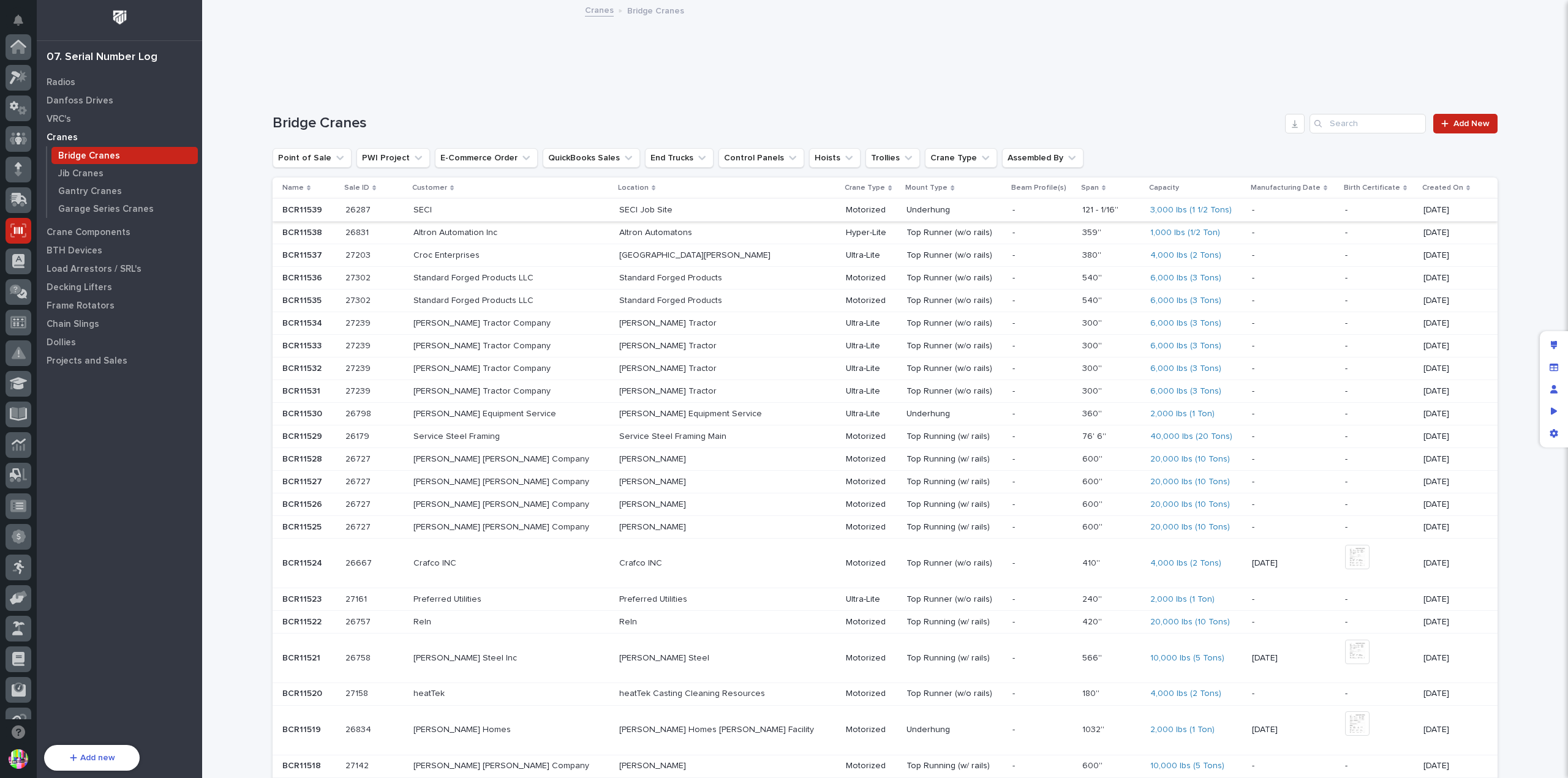
scroll to position [186, 0]
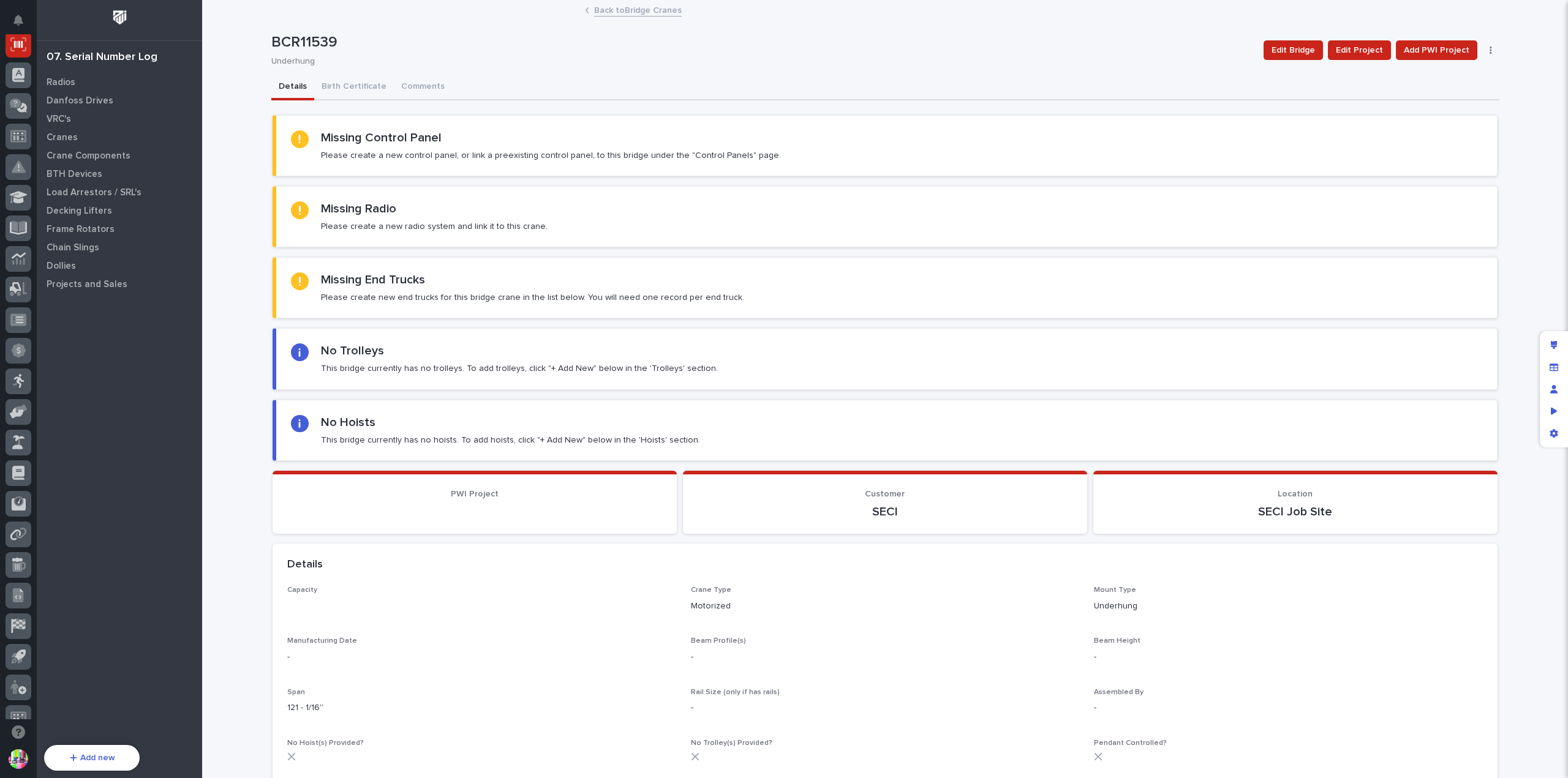
scroll to position [183, 0]
click at [342, 87] on button "Birth Certificate" at bounding box center [354, 87] width 80 height 26
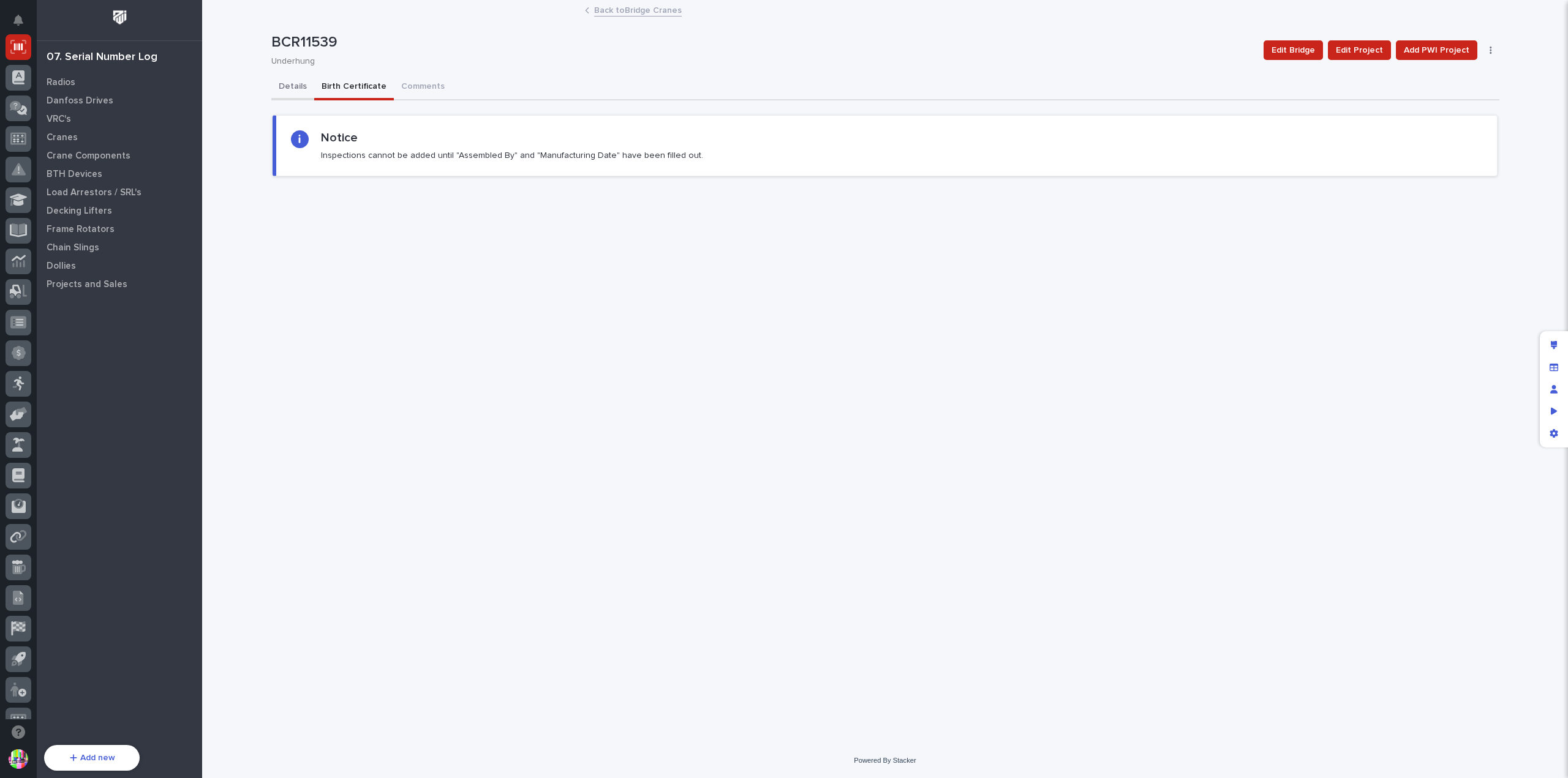
click at [293, 88] on button "Details" at bounding box center [293, 87] width 43 height 26
